Goal: Navigation & Orientation: Find specific page/section

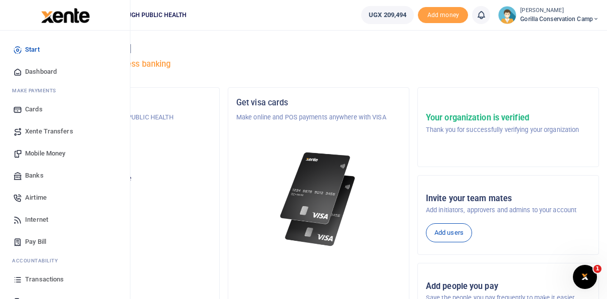
click at [33, 131] on span "Xente Transfers" at bounding box center [49, 131] width 48 height 10
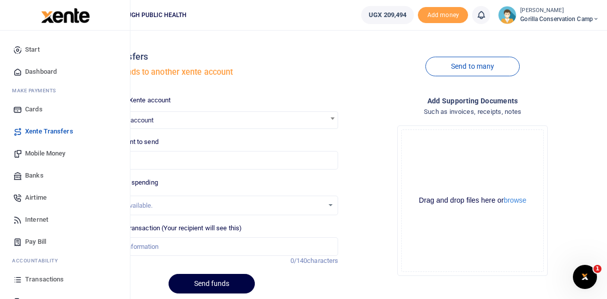
click at [39, 282] on span "Transactions" at bounding box center [44, 279] width 39 height 10
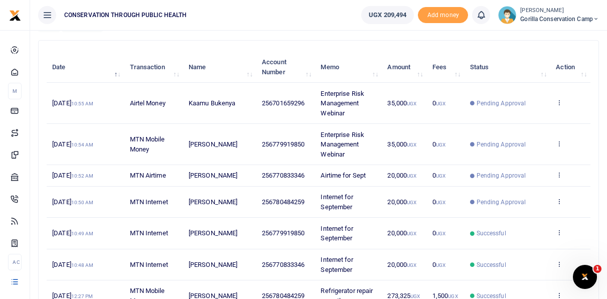
scroll to position [100, 0]
